Goal: Task Accomplishment & Management: Manage account settings

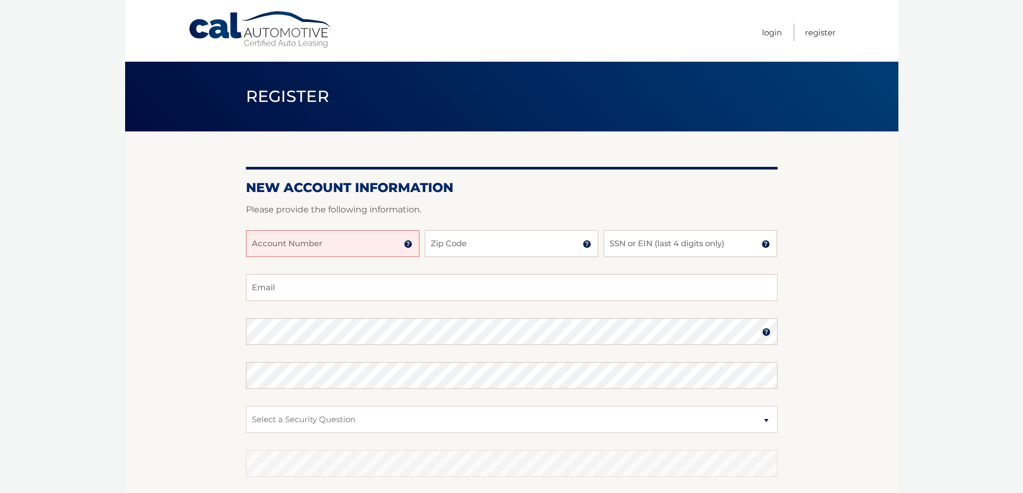
click at [396, 247] on input "Account Number" at bounding box center [332, 243] width 173 height 27
type input "44455854430"
click at [469, 243] on input "Zip Code" at bounding box center [511, 243] width 173 height 27
type input "11758"
click at [659, 244] on input "SSN or EIN (last 4 digits only)" at bounding box center [689, 243] width 173 height 27
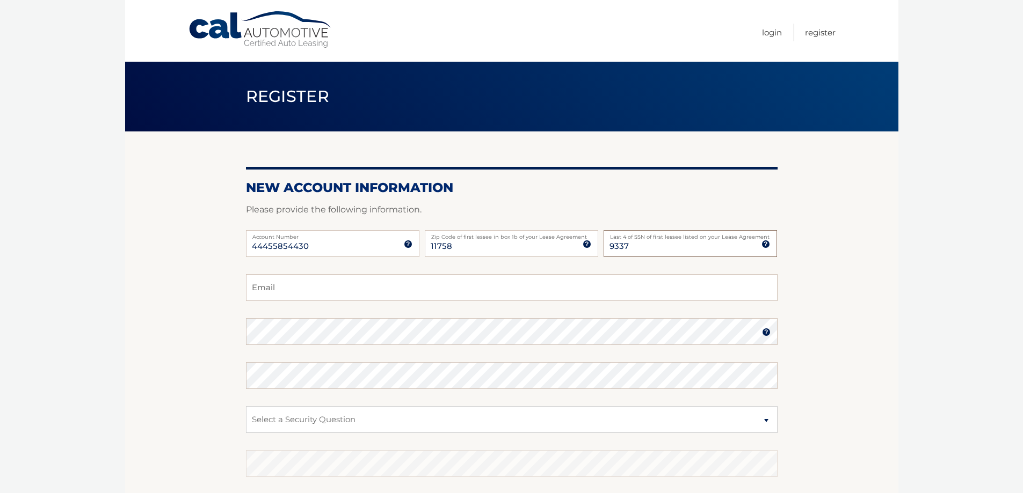
type input "9337"
click at [317, 286] on input "Email" at bounding box center [511, 287] width 531 height 27
type input "wreckandmend@gmail.com"
click at [304, 420] on select "Select a Security Question What was the name of your elementary school? What is…" at bounding box center [511, 419] width 531 height 27
select select "1"
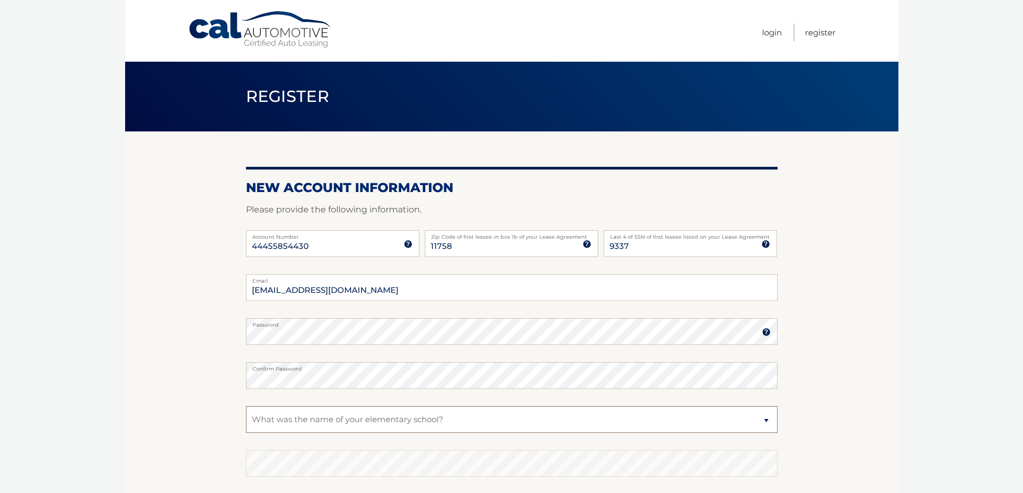
click at [246, 406] on select "Select a Security Question What was the name of your elementary school? What is…" at bounding box center [511, 419] width 531 height 27
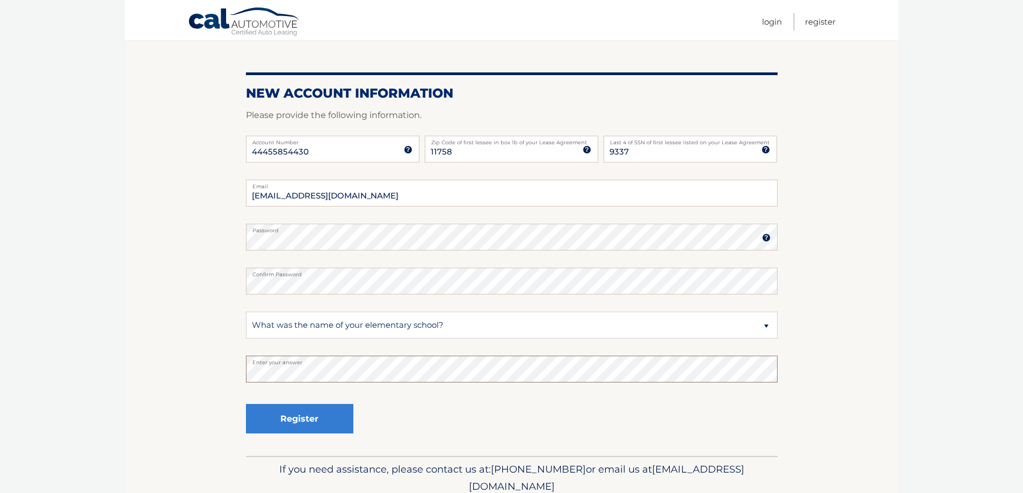
scroll to position [98, 0]
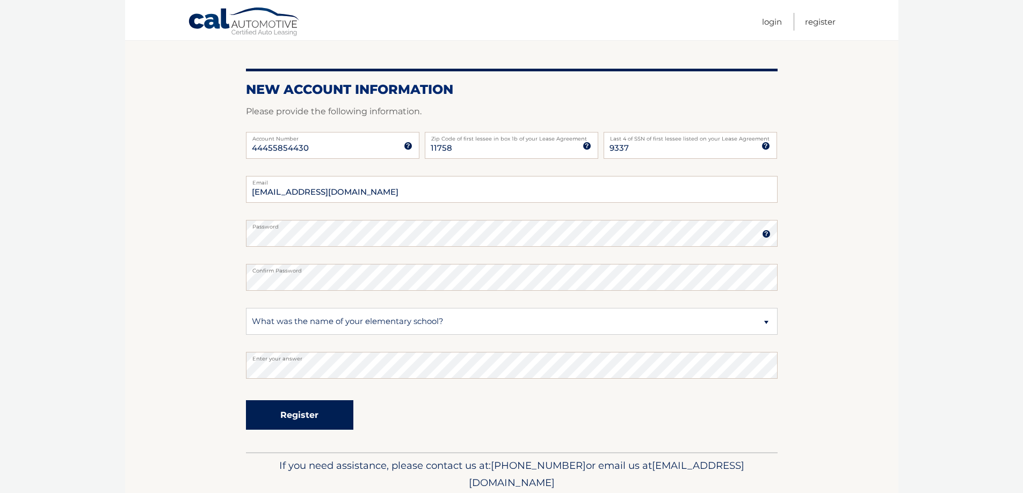
click at [315, 414] on button "Register" at bounding box center [299, 415] width 107 height 30
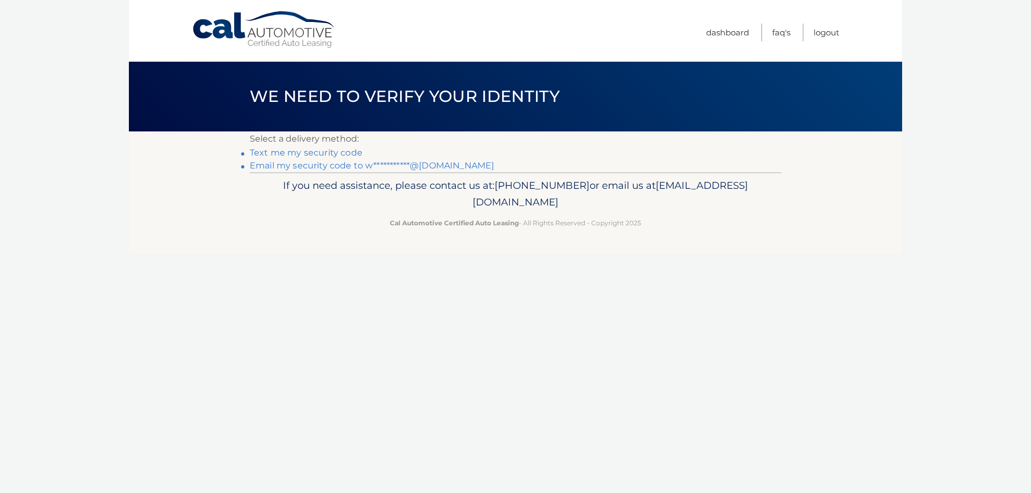
click at [330, 152] on link "Text me my security code" at bounding box center [306, 153] width 113 height 10
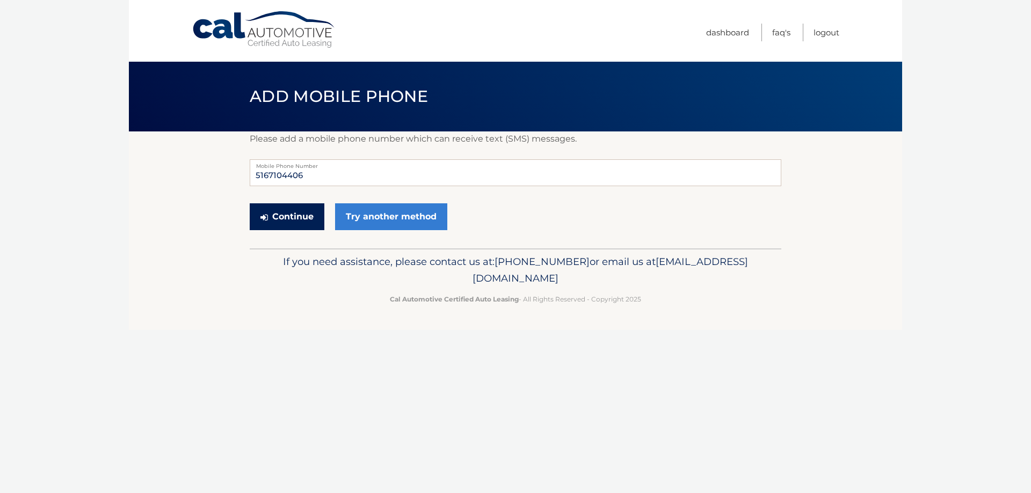
click at [279, 216] on button "Continue" at bounding box center [287, 216] width 75 height 27
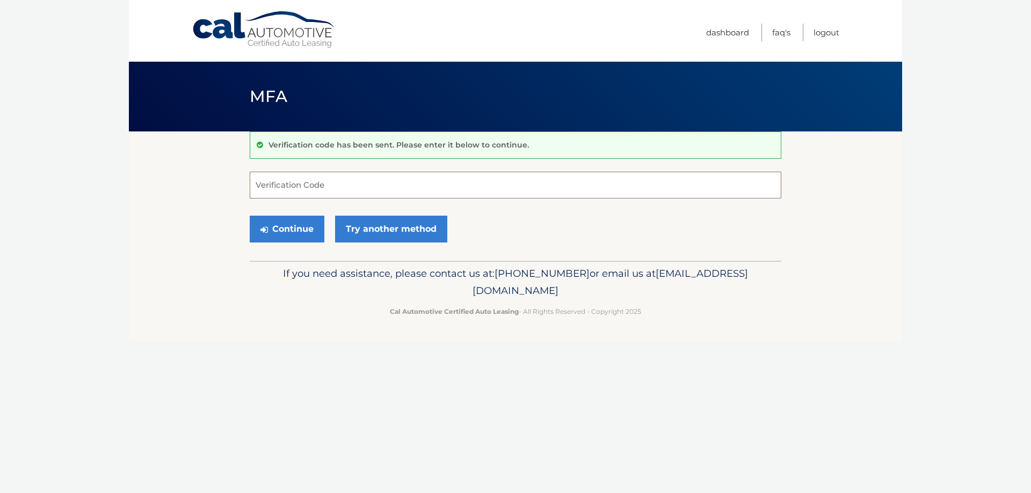
click at [296, 189] on input "Verification Code" at bounding box center [515, 185] width 531 height 27
type input "316707"
click at [291, 234] on button "Continue" at bounding box center [287, 229] width 75 height 27
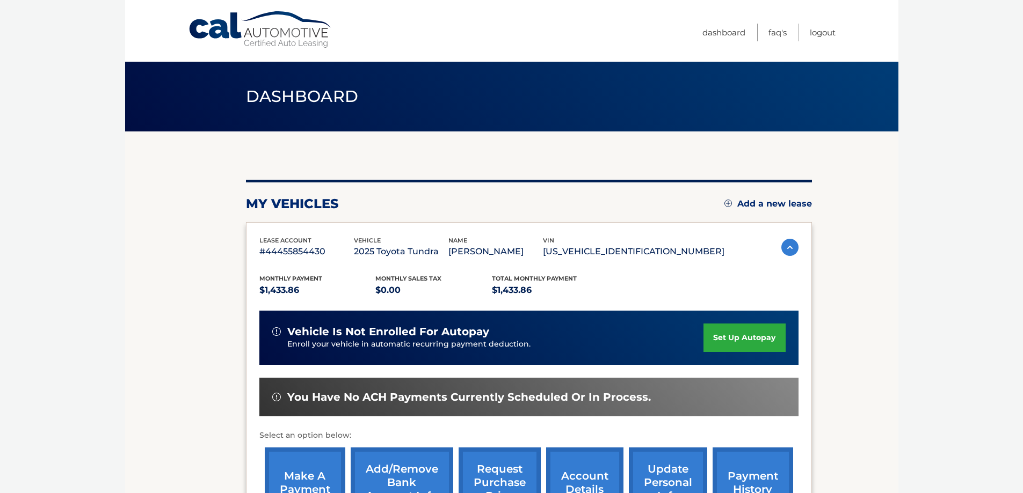
click at [728, 339] on link "set up autopay" at bounding box center [744, 338] width 82 height 28
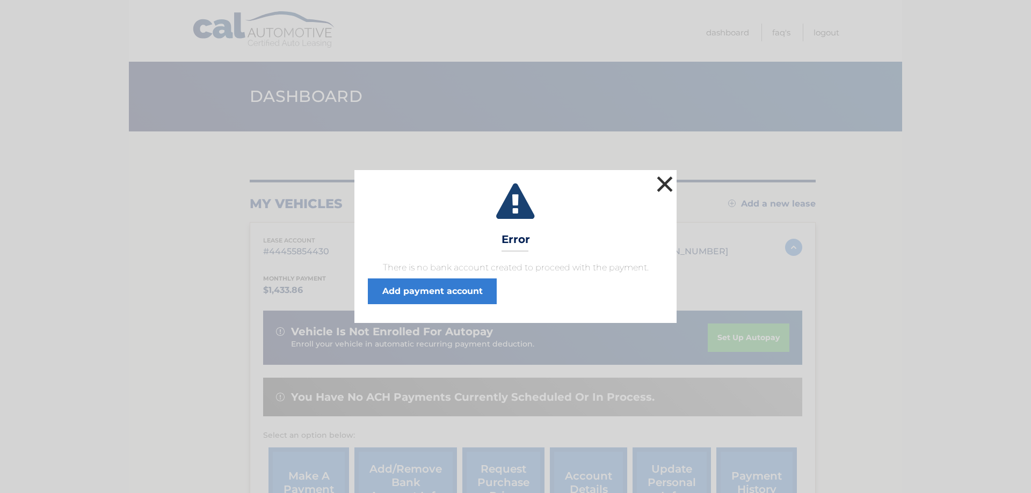
click at [666, 184] on button "×" at bounding box center [664, 183] width 21 height 21
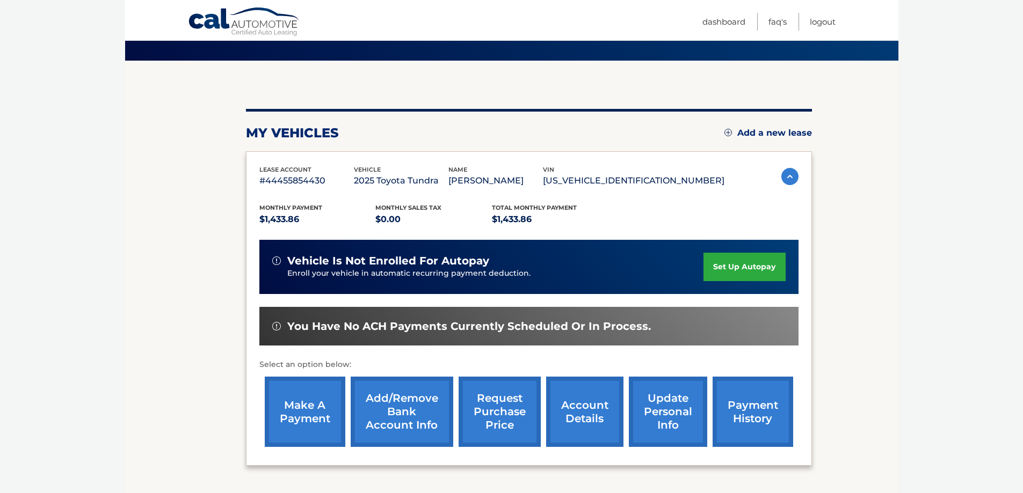
scroll to position [73, 0]
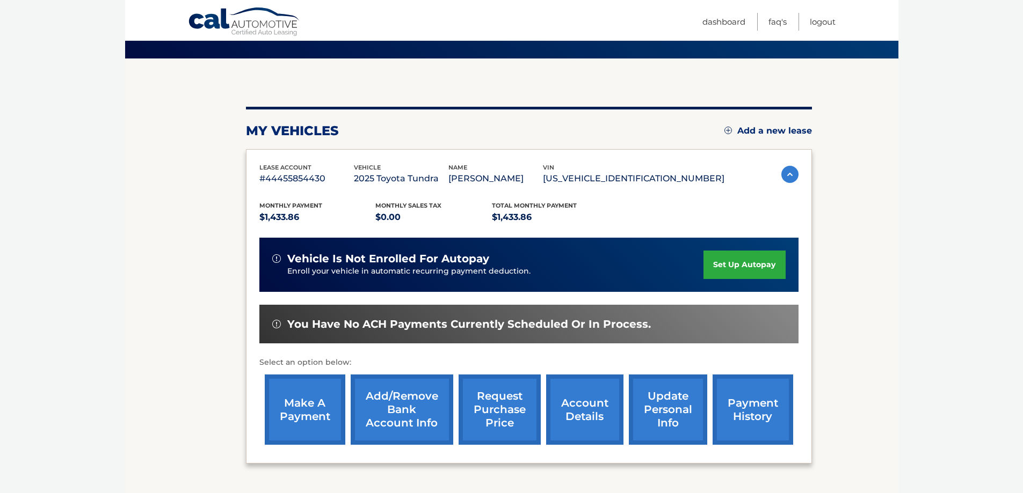
click at [740, 267] on link "set up autopay" at bounding box center [744, 265] width 82 height 28
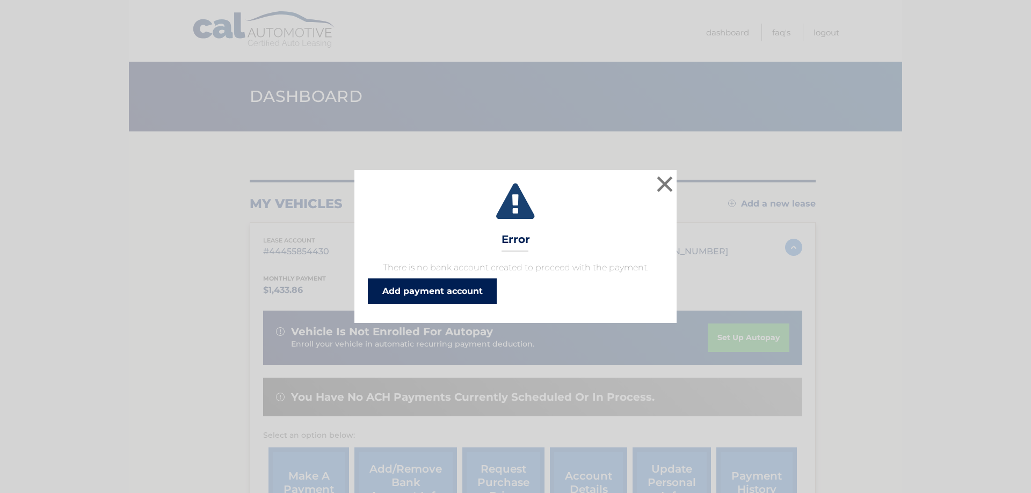
click at [439, 289] on link "Add payment account" at bounding box center [432, 292] width 129 height 26
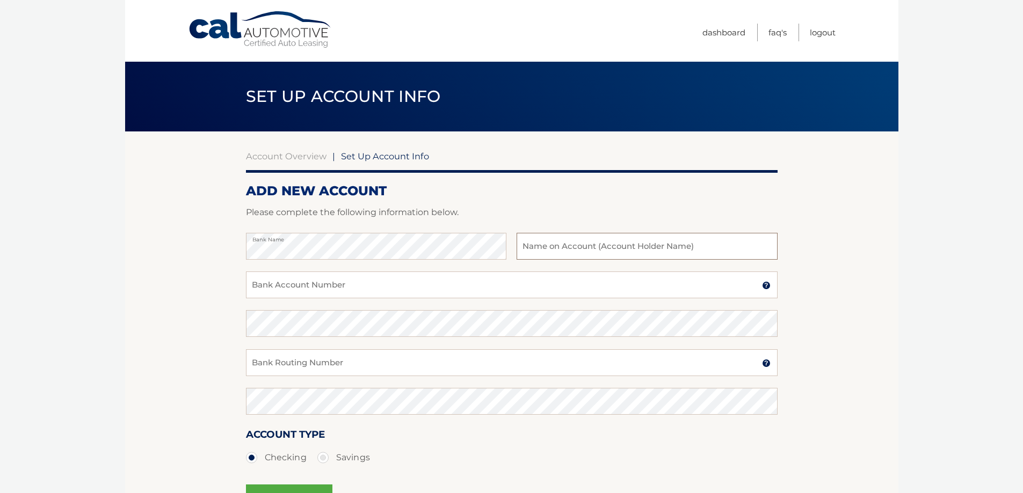
click at [566, 249] on input "text" at bounding box center [646, 246] width 260 height 27
type input "wreck and mend"
click at [362, 291] on input "Bank Account Number" at bounding box center [511, 285] width 531 height 27
type input "609928322685"
click at [330, 364] on input "Bank Routing Number" at bounding box center [511, 362] width 531 height 27
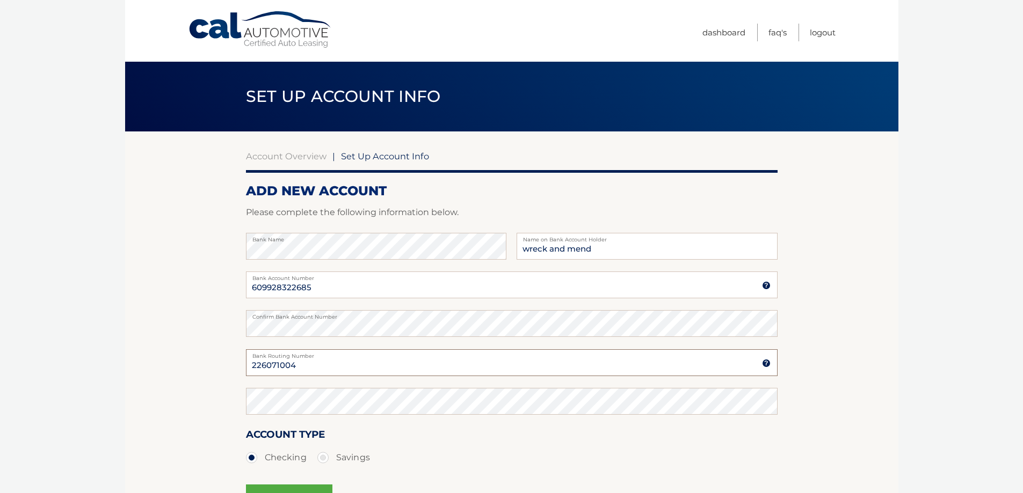
type input "226071004"
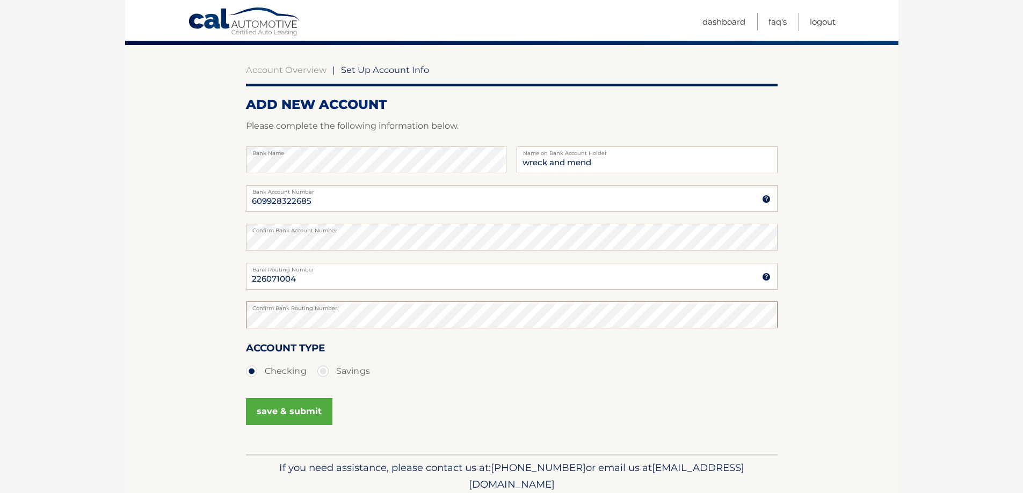
scroll to position [90, 0]
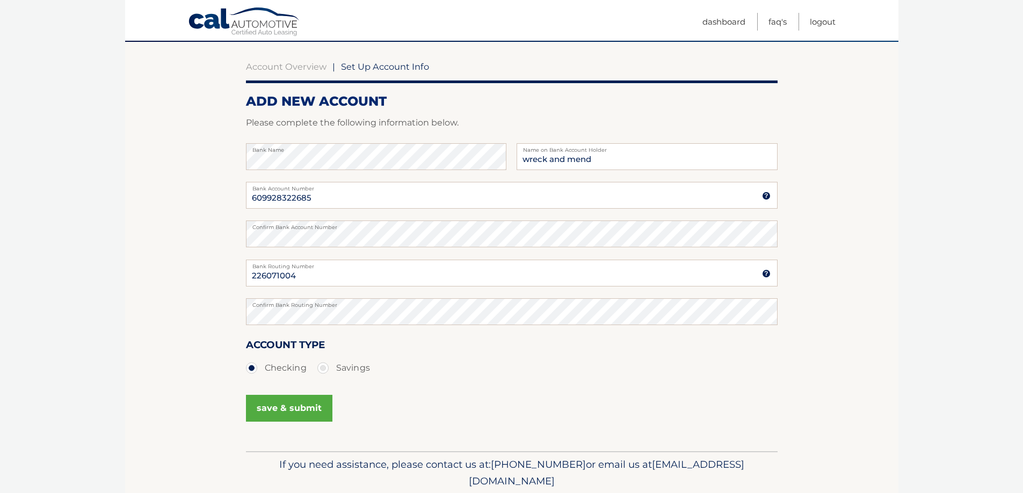
click at [280, 407] on button "save & submit" at bounding box center [289, 408] width 86 height 27
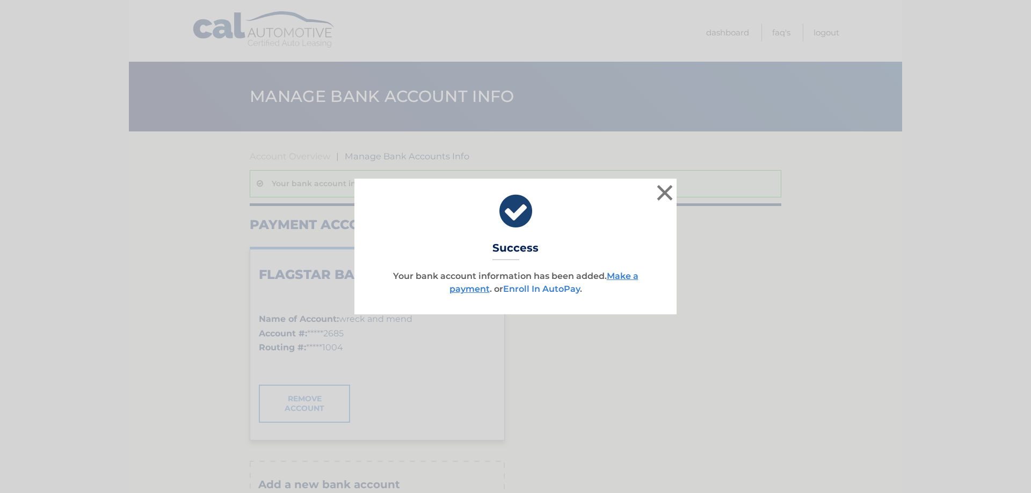
click at [553, 288] on link "Enroll In AutoPay" at bounding box center [541, 289] width 77 height 10
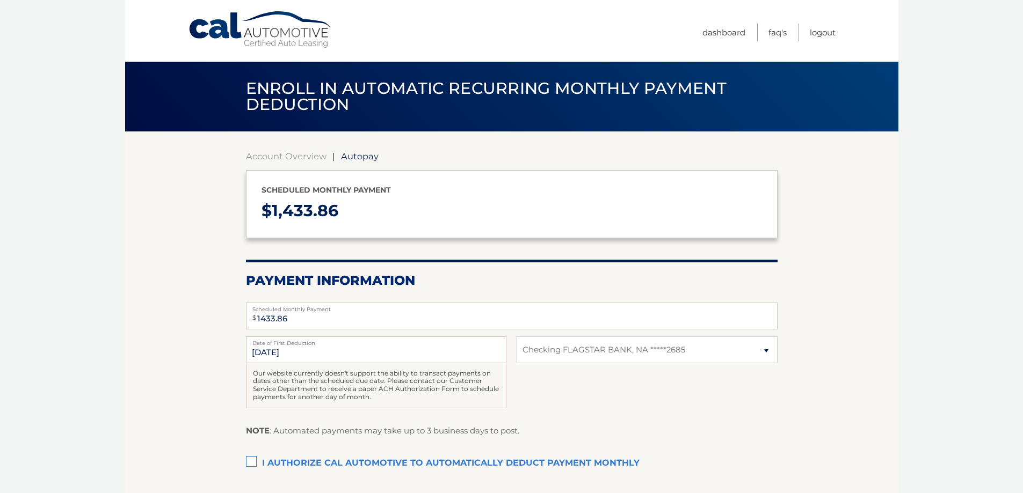
select select "MTNkYjE3YTctOTE1ZS00YjRkLWFhZWItZjM4N2EyMzI1ZDdm"
click at [250, 460] on label "I authorize cal automotive to automatically deduct payment monthly This checkbo…" at bounding box center [511, 463] width 531 height 21
click at [0, 0] on input "I authorize cal automotive to automatically deduct payment monthly This checkbo…" at bounding box center [0, 0] width 0 height 0
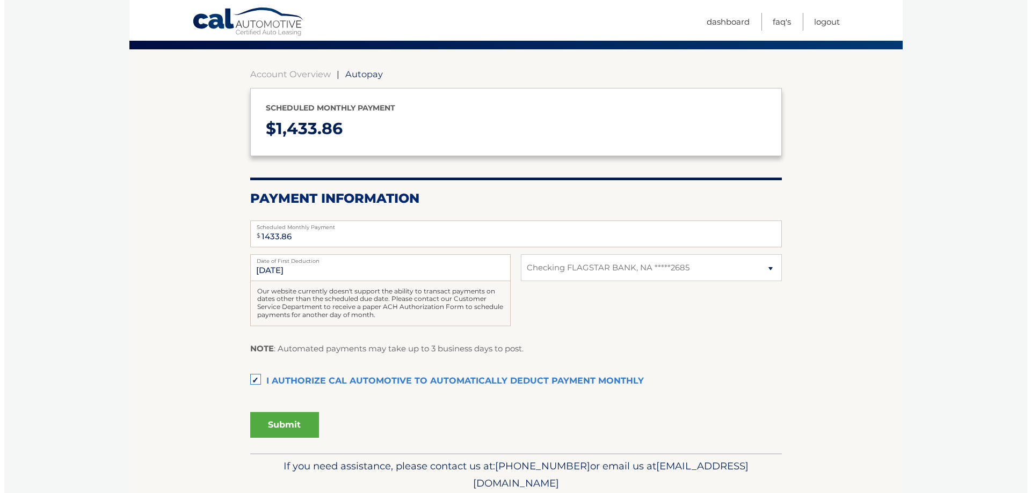
scroll to position [84, 0]
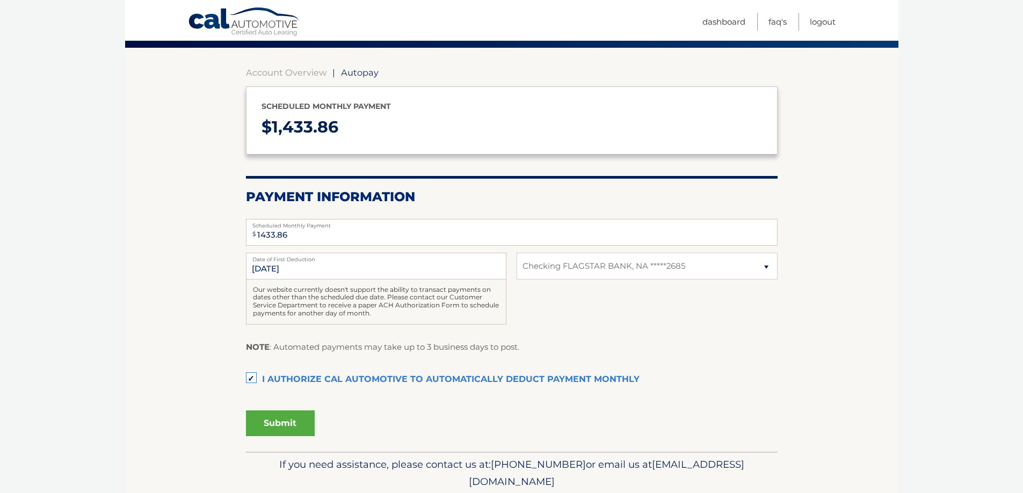
click at [279, 422] on button "Submit" at bounding box center [280, 424] width 69 height 26
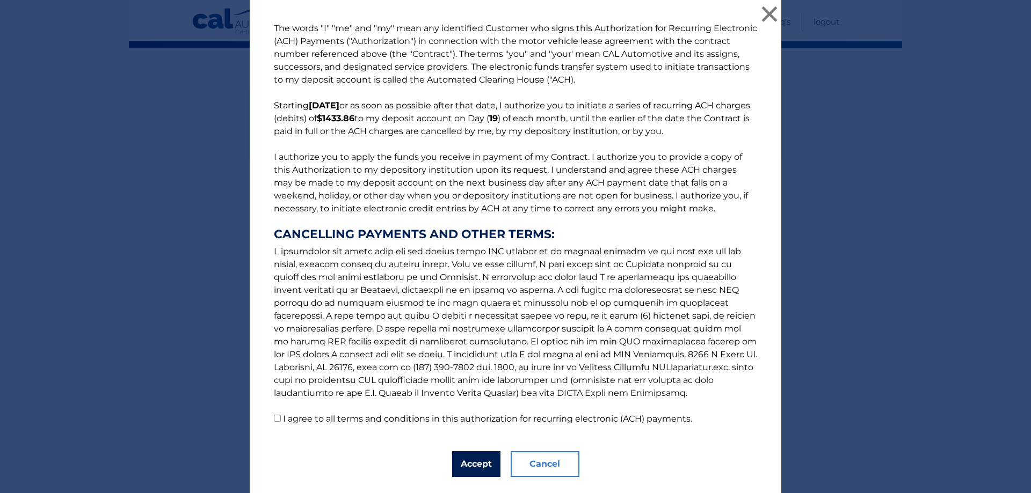
click at [465, 463] on button "Accept" at bounding box center [476, 464] width 48 height 26
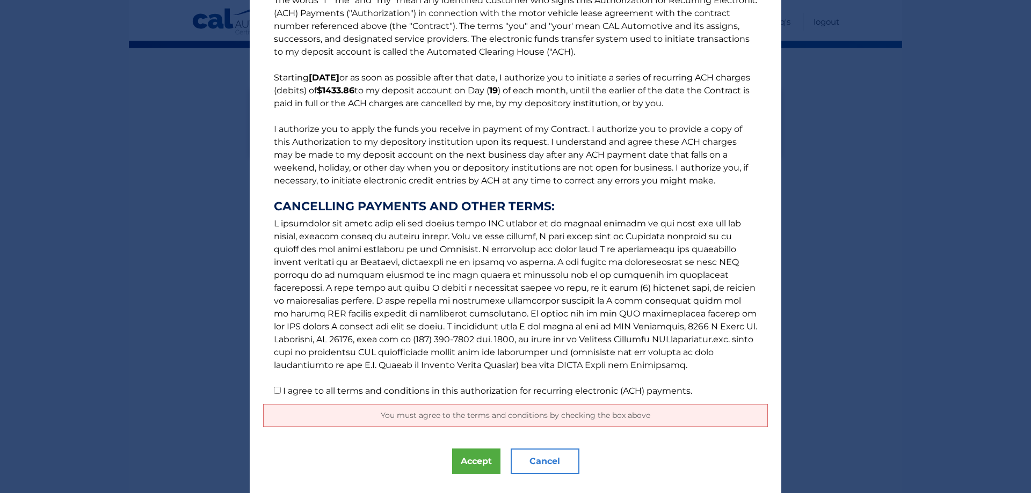
scroll to position [52, 0]
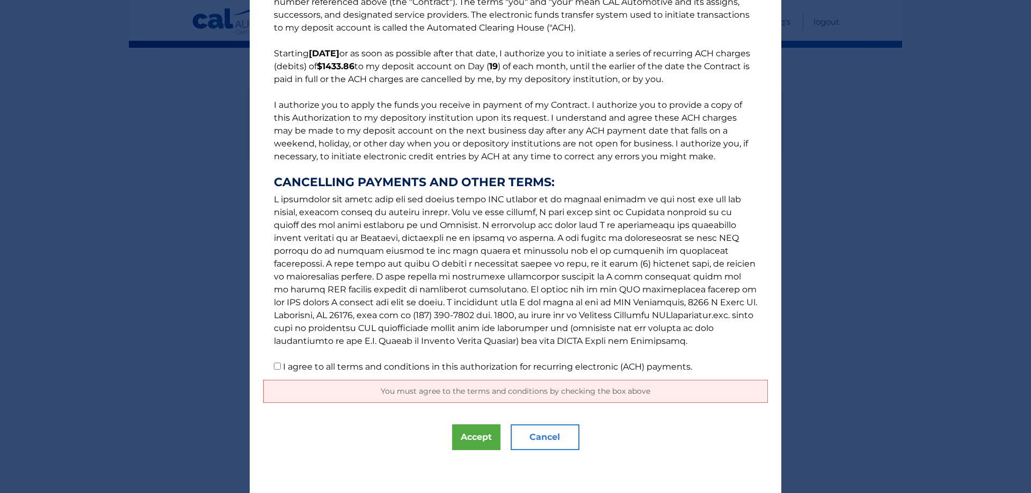
click at [274, 364] on input "I agree to all terms and conditions in this authorization for recurring electro…" at bounding box center [277, 366] width 7 height 7
checkbox input "true"
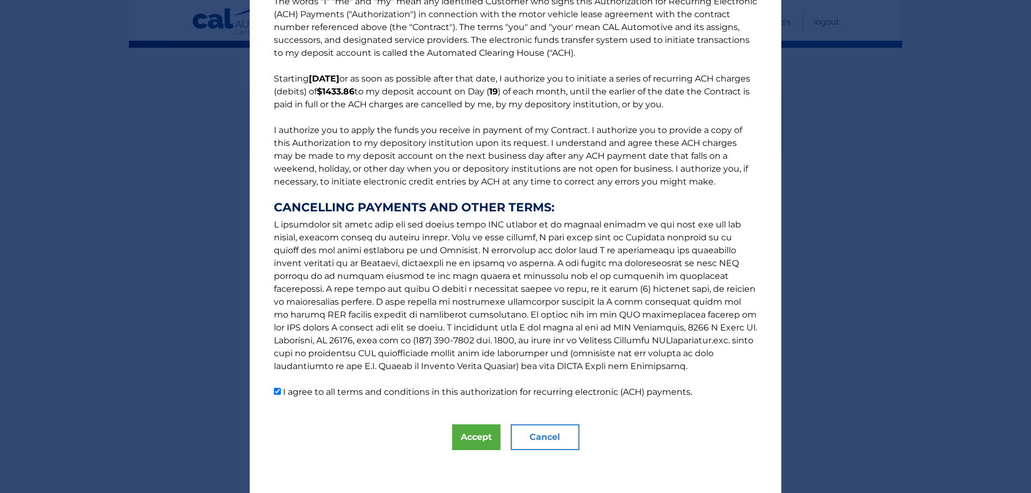
scroll to position [27, 0]
click at [462, 434] on button "Accept" at bounding box center [476, 438] width 48 height 26
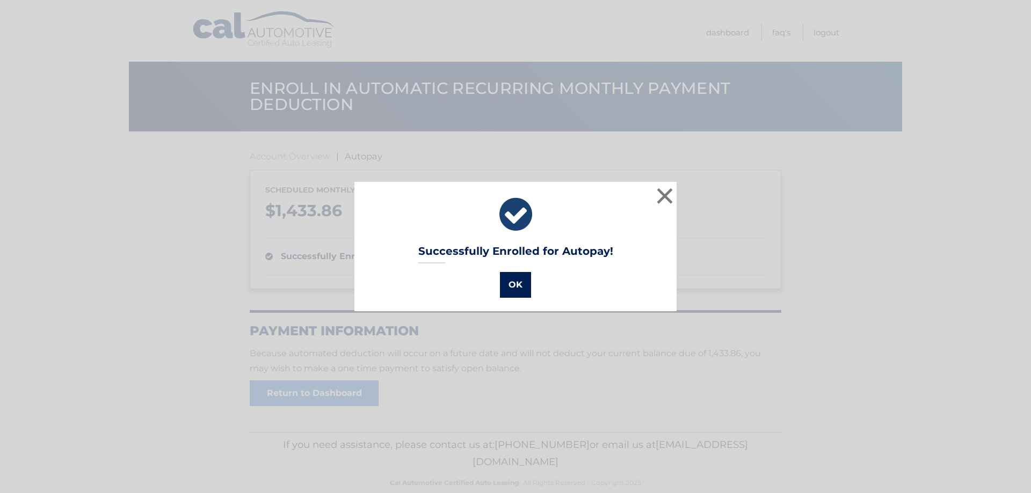
click at [520, 279] on button "OK" at bounding box center [515, 285] width 31 height 26
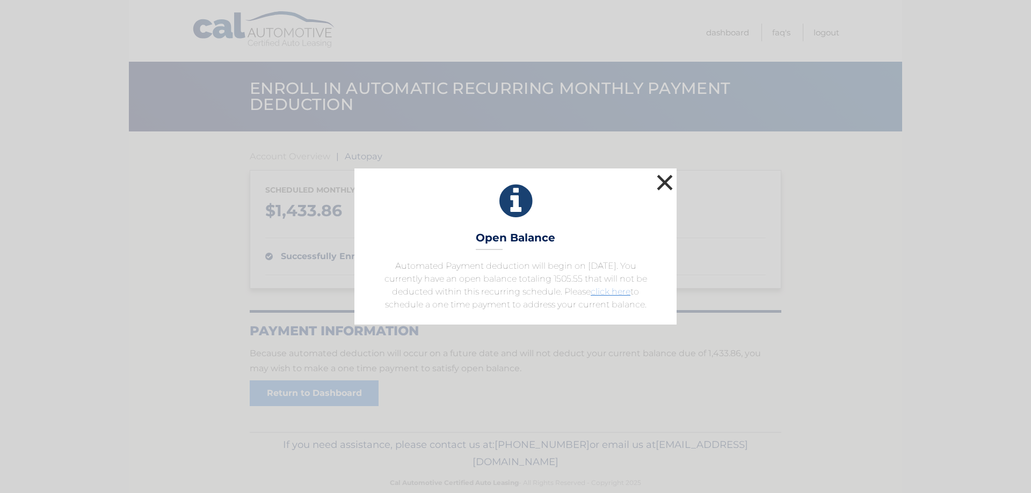
click at [662, 181] on button "×" at bounding box center [664, 182] width 21 height 21
